Goal: Book appointment/travel/reservation

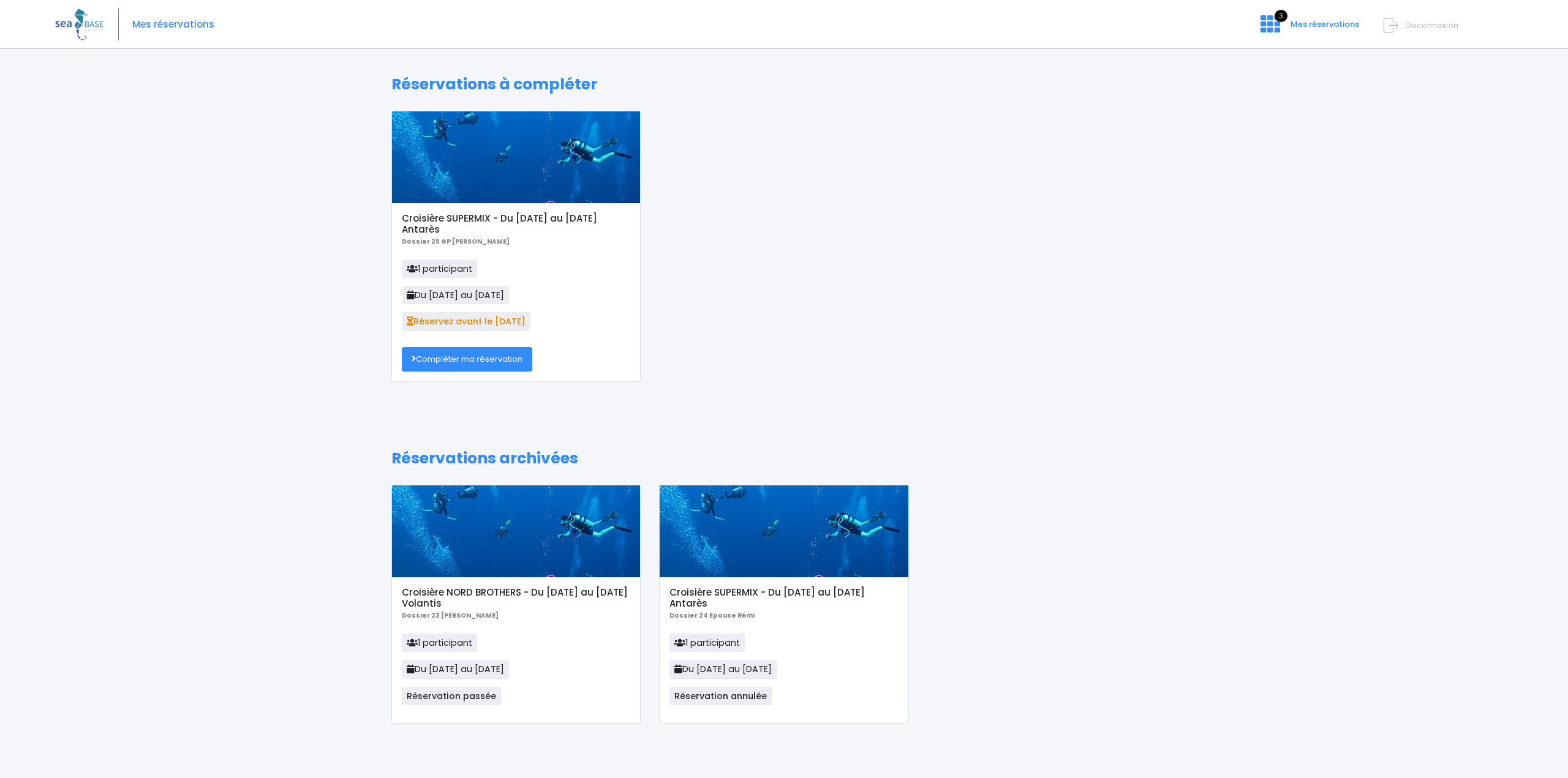
click at [489, 358] on link "Compléter ma réservation" at bounding box center [467, 359] width 131 height 25
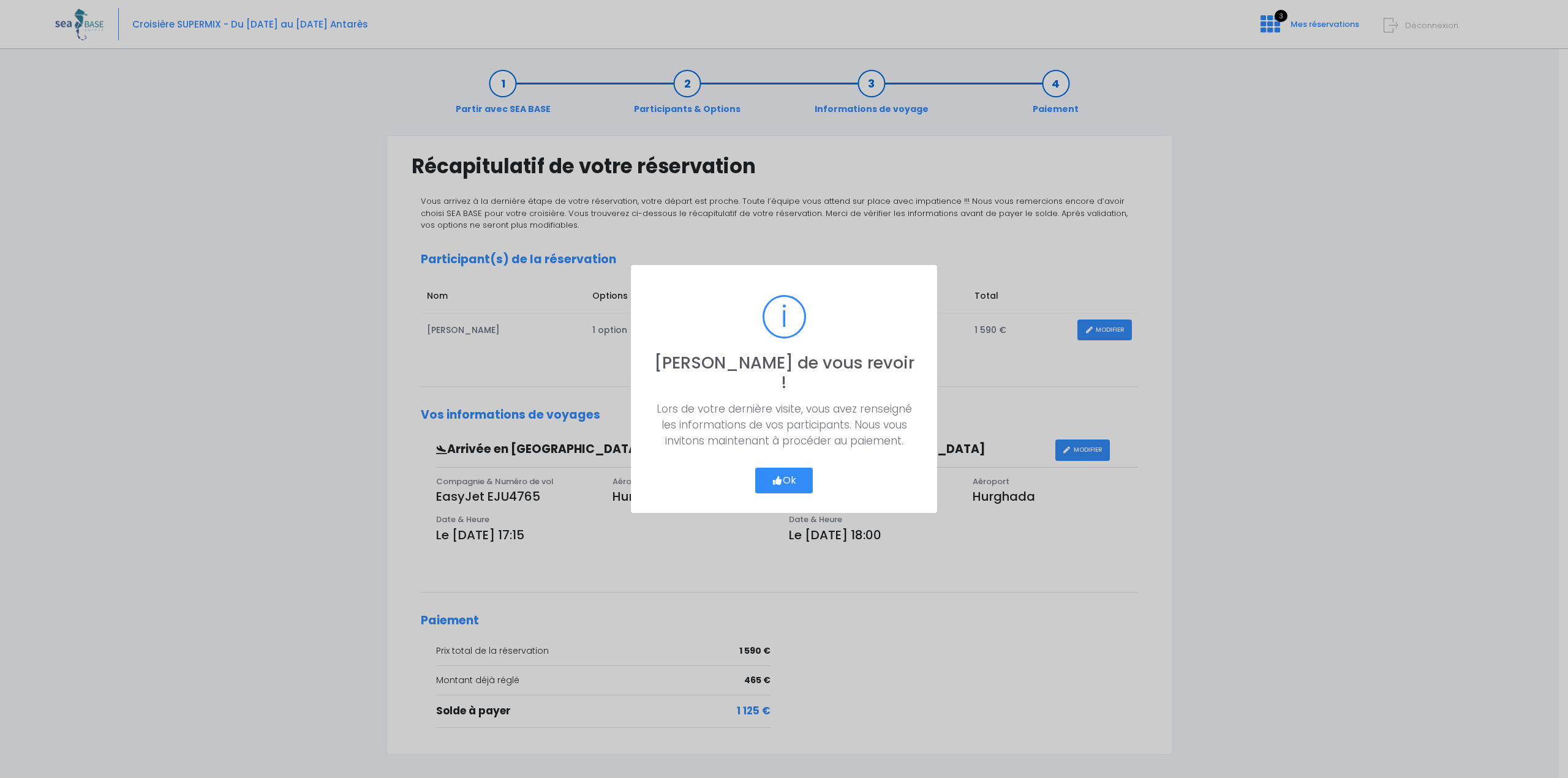
click at [791, 470] on button "Ok" at bounding box center [784, 480] width 58 height 26
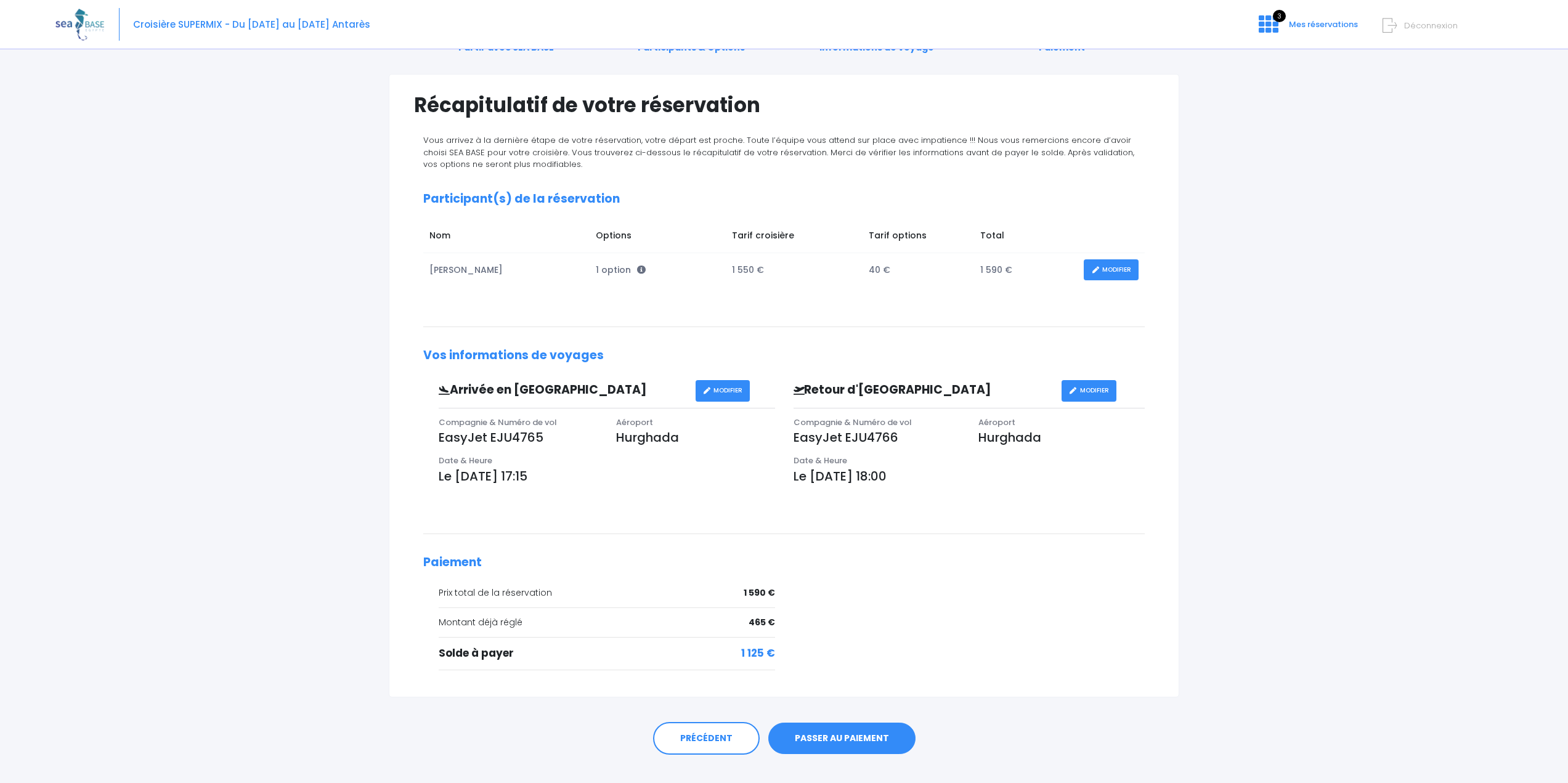
scroll to position [83, 0]
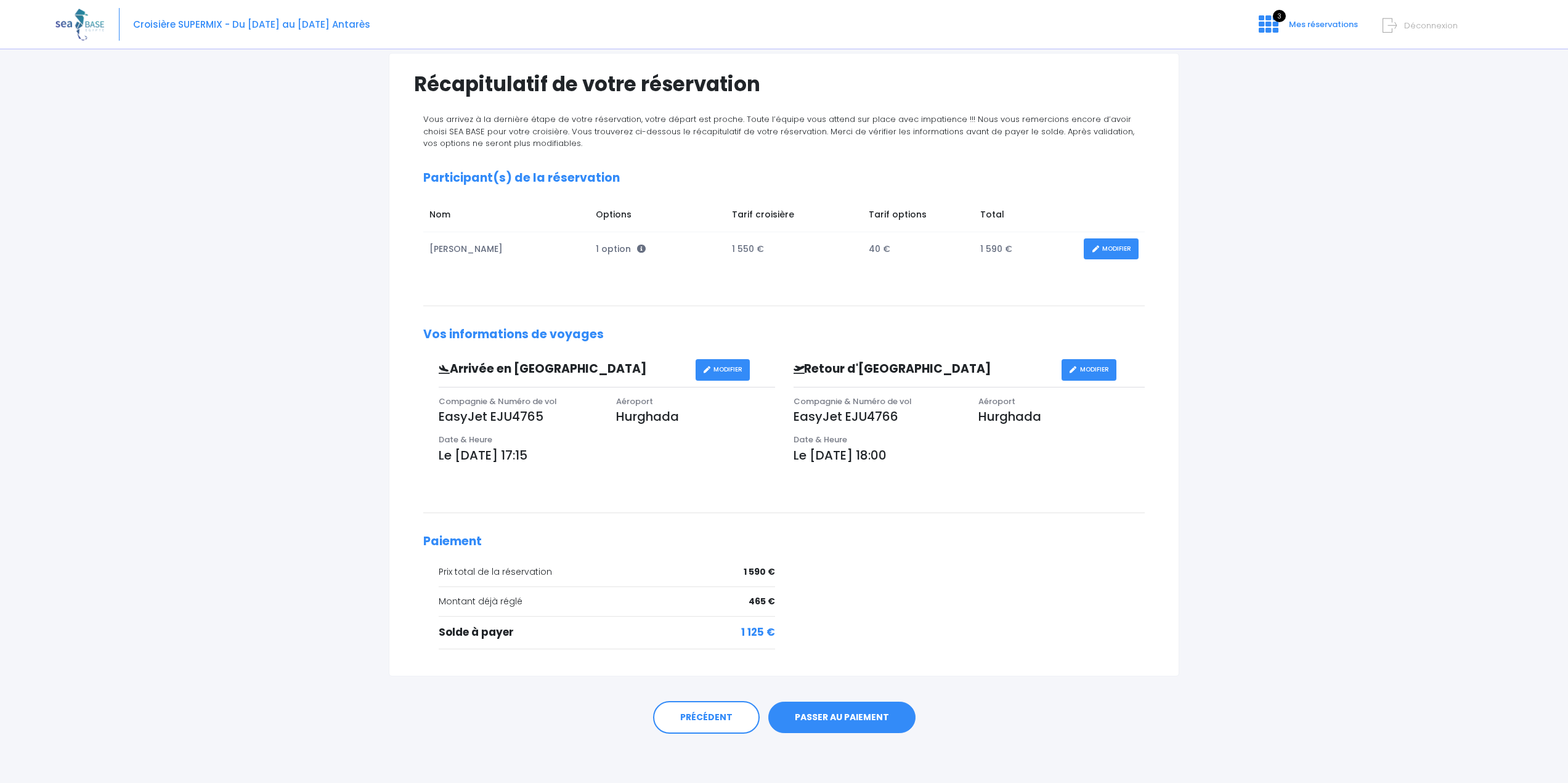
click at [862, 724] on link "PASSER AU PAIEMENT" at bounding box center [842, 718] width 147 height 32
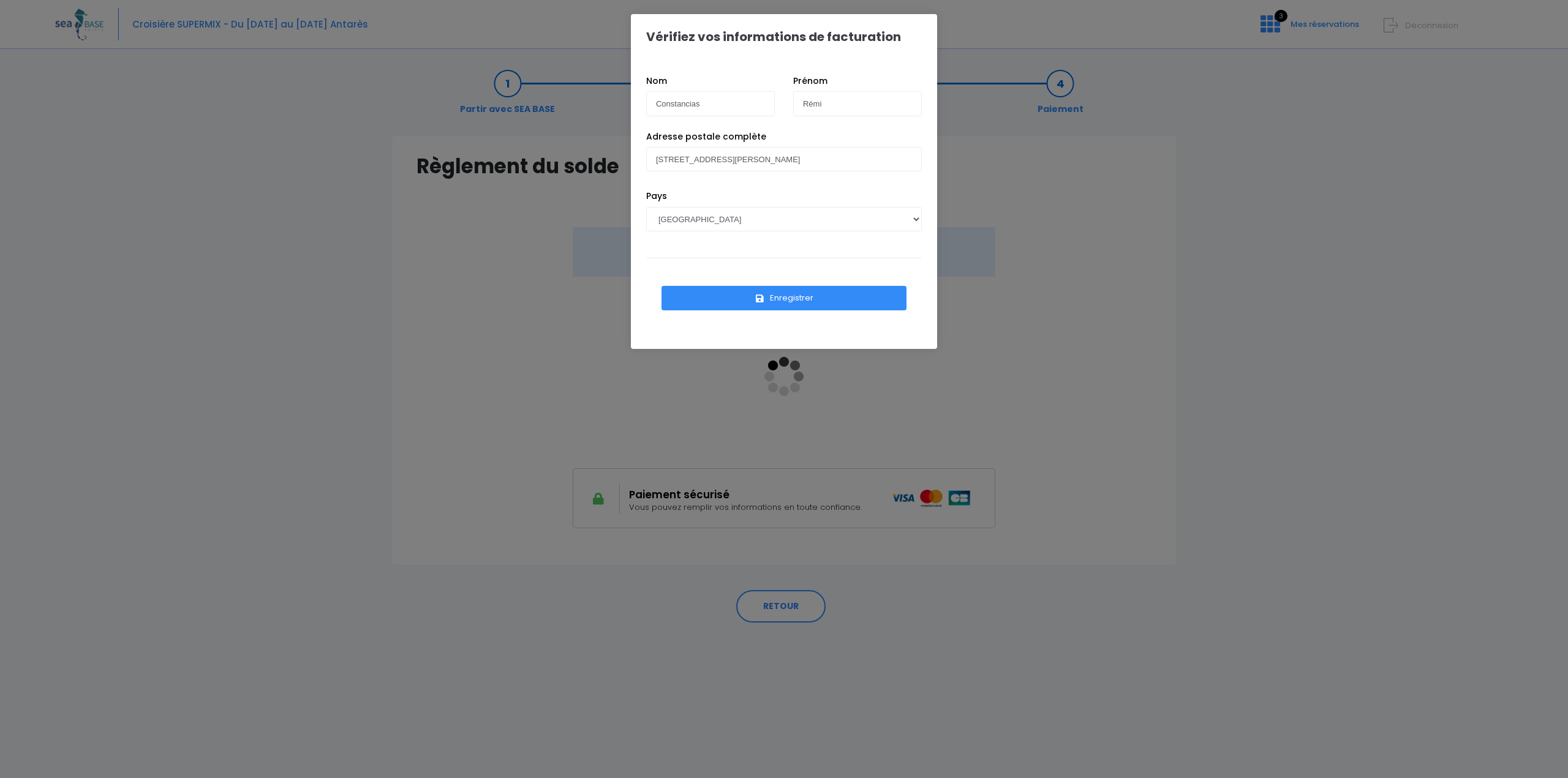
click at [785, 301] on button "Enregistrer" at bounding box center [783, 298] width 245 height 25
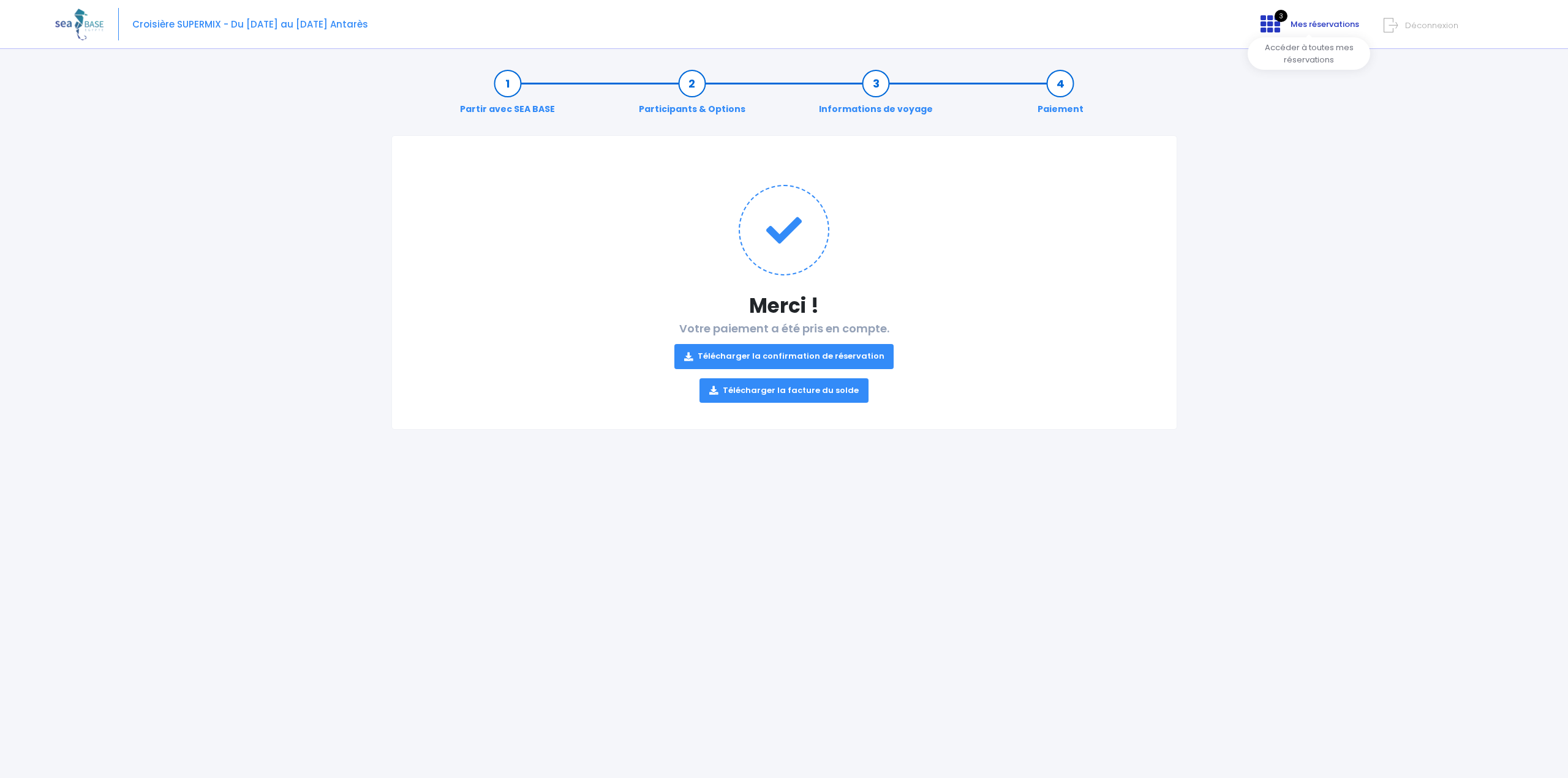
click at [1301, 25] on span "Mes réservations" at bounding box center [1324, 24] width 68 height 11
